Goal: Task Accomplishment & Management: Manage account settings

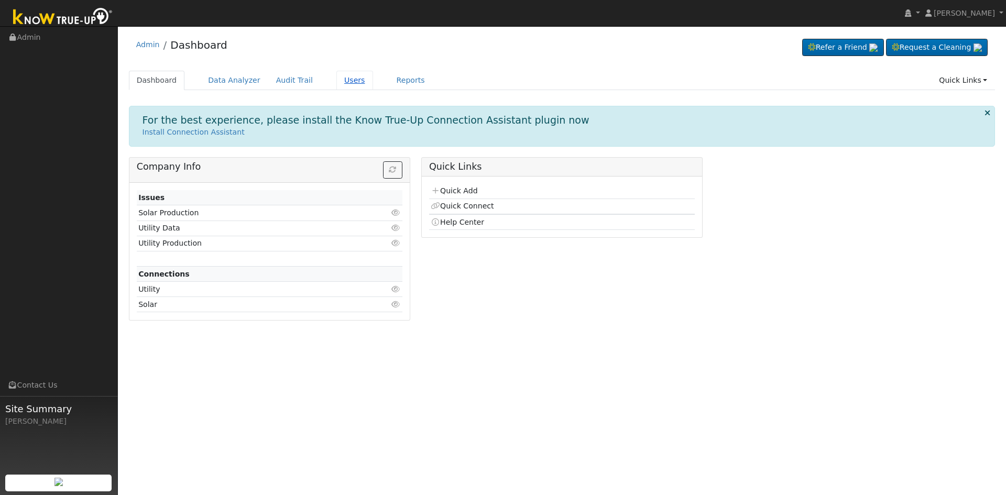
click at [344, 75] on link "Users" at bounding box center [354, 80] width 37 height 19
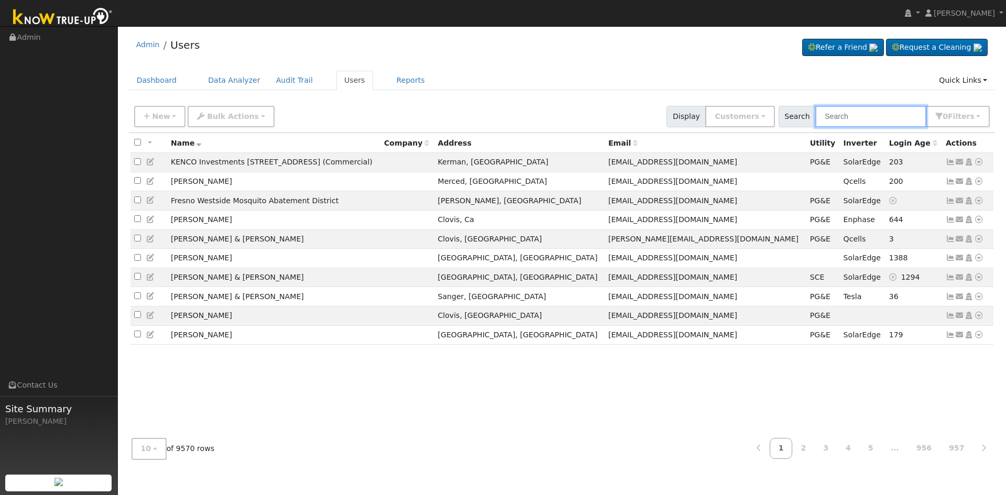
click at [868, 118] on input "text" at bounding box center [870, 116] width 111 height 21
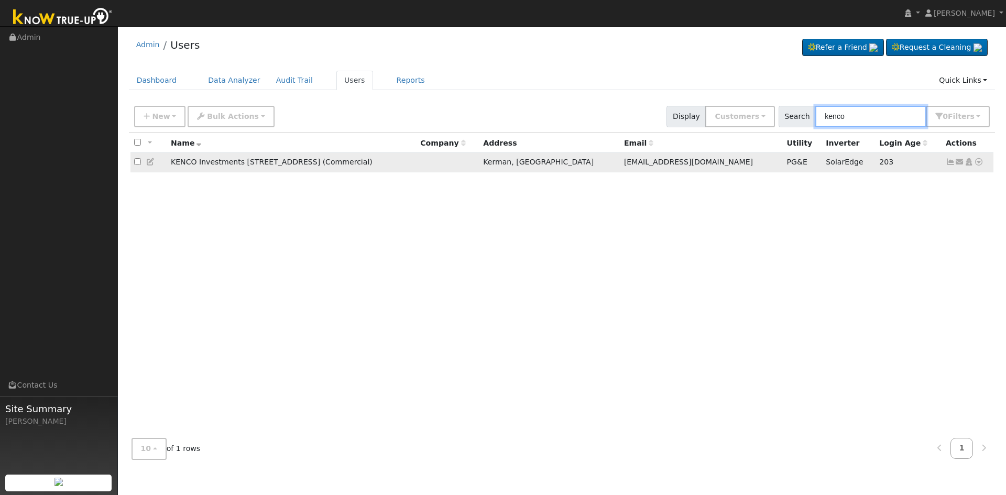
type input "kenco"
click at [971, 165] on icon at bounding box center [968, 161] width 9 height 7
